Goal: Obtain resource: Obtain resource

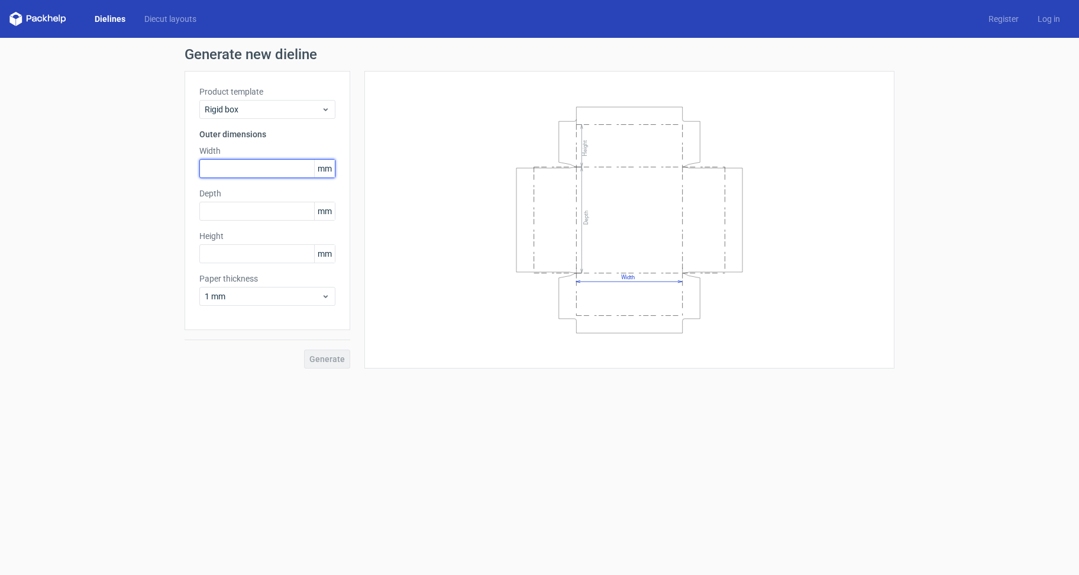
click at [271, 167] on input "text" at bounding box center [267, 168] width 136 height 19
type input "245"
type input "117"
click at [243, 248] on input "text" at bounding box center [267, 253] width 136 height 19
type input "71"
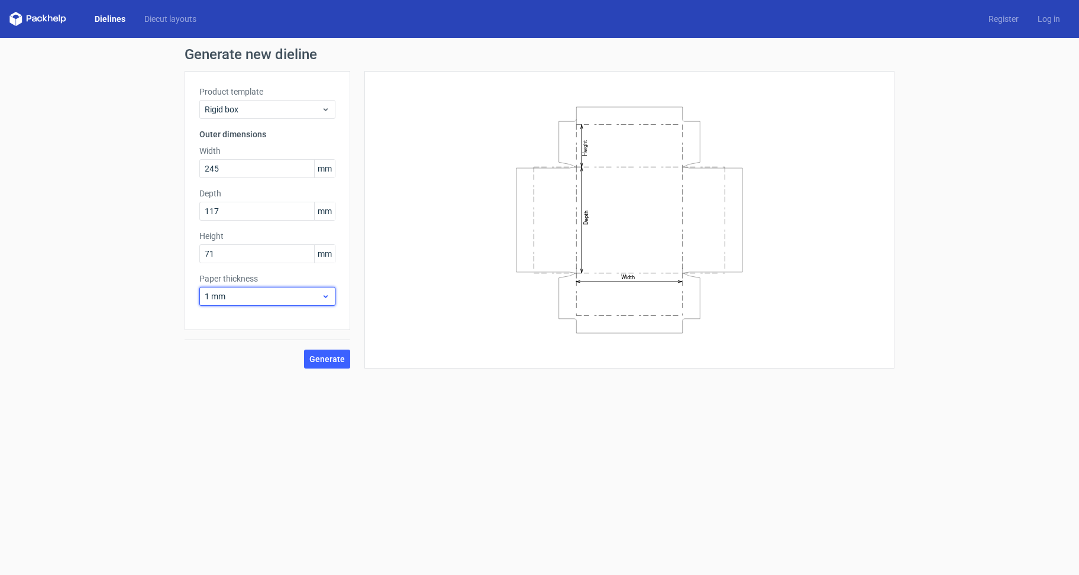
click at [265, 292] on span "1 mm" at bounding box center [263, 297] width 117 height 12
click at [258, 323] on div "0.4 mm" at bounding box center [267, 322] width 127 height 19
click at [339, 355] on span "Generate" at bounding box center [328, 359] width 36 height 8
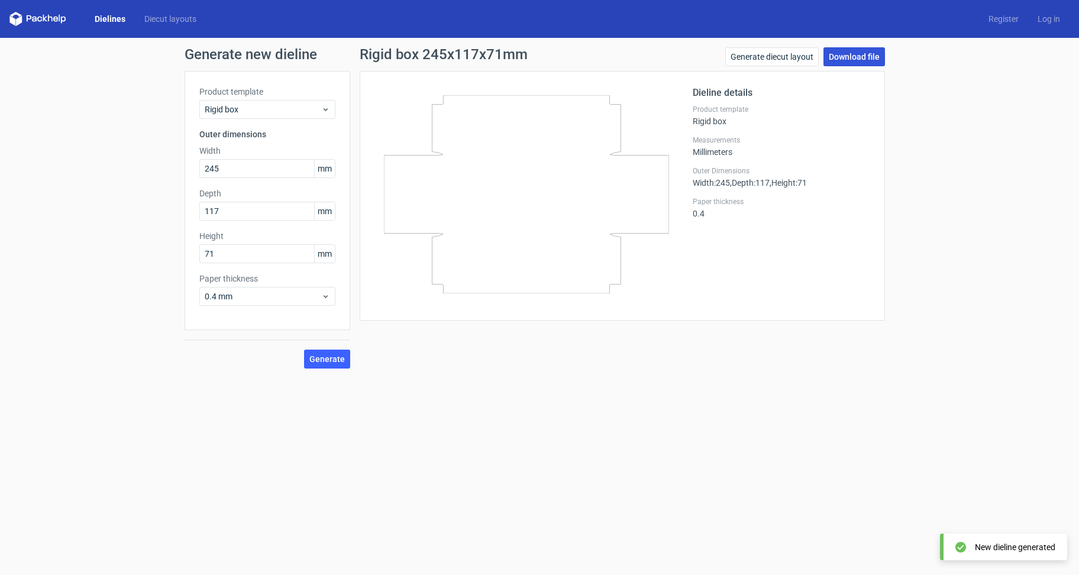
click at [866, 52] on link "Download file" at bounding box center [855, 56] width 62 height 19
